Goal: Task Accomplishment & Management: Use online tool/utility

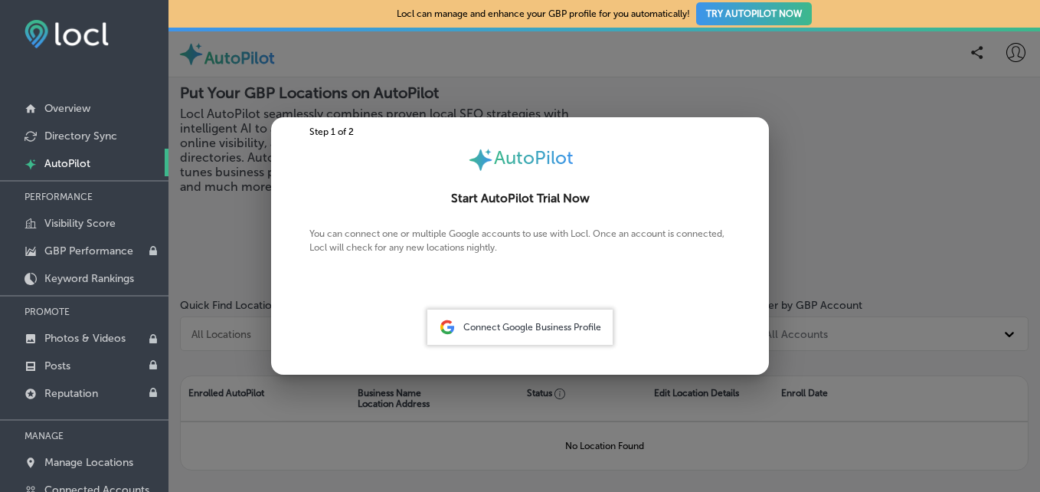
click at [515, 58] on div at bounding box center [520, 246] width 1040 height 492
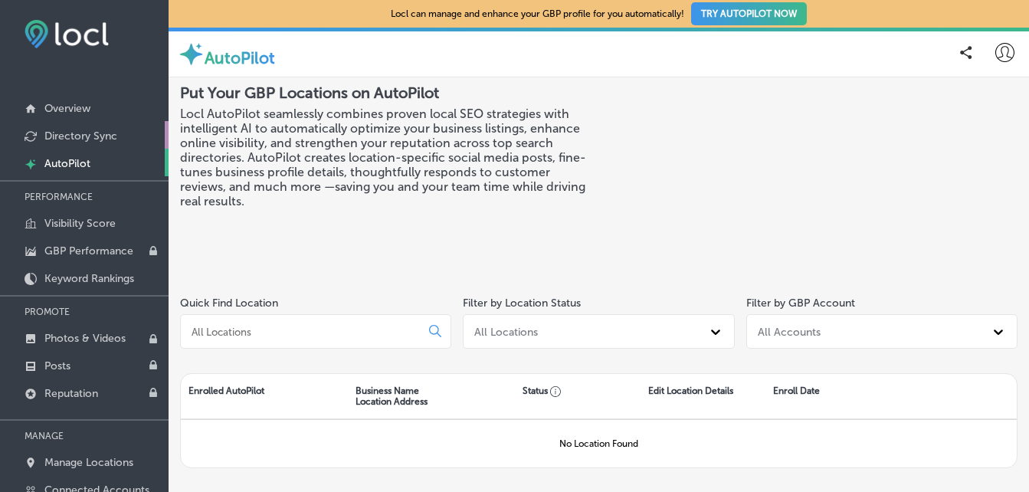
click at [57, 132] on p "Directory Sync" at bounding box center [80, 135] width 73 height 13
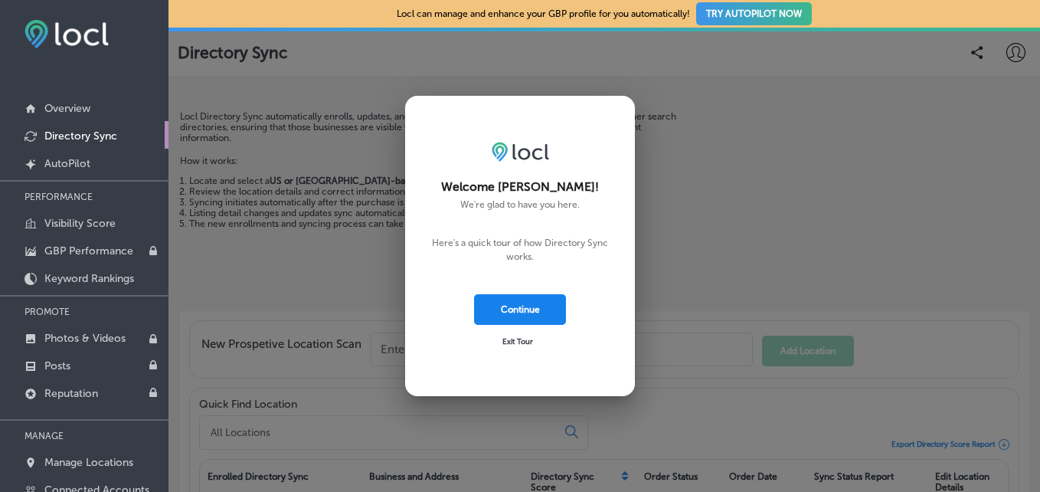
click at [489, 298] on button "Continue" at bounding box center [520, 309] width 92 height 31
